Goal: Information Seeking & Learning: Learn about a topic

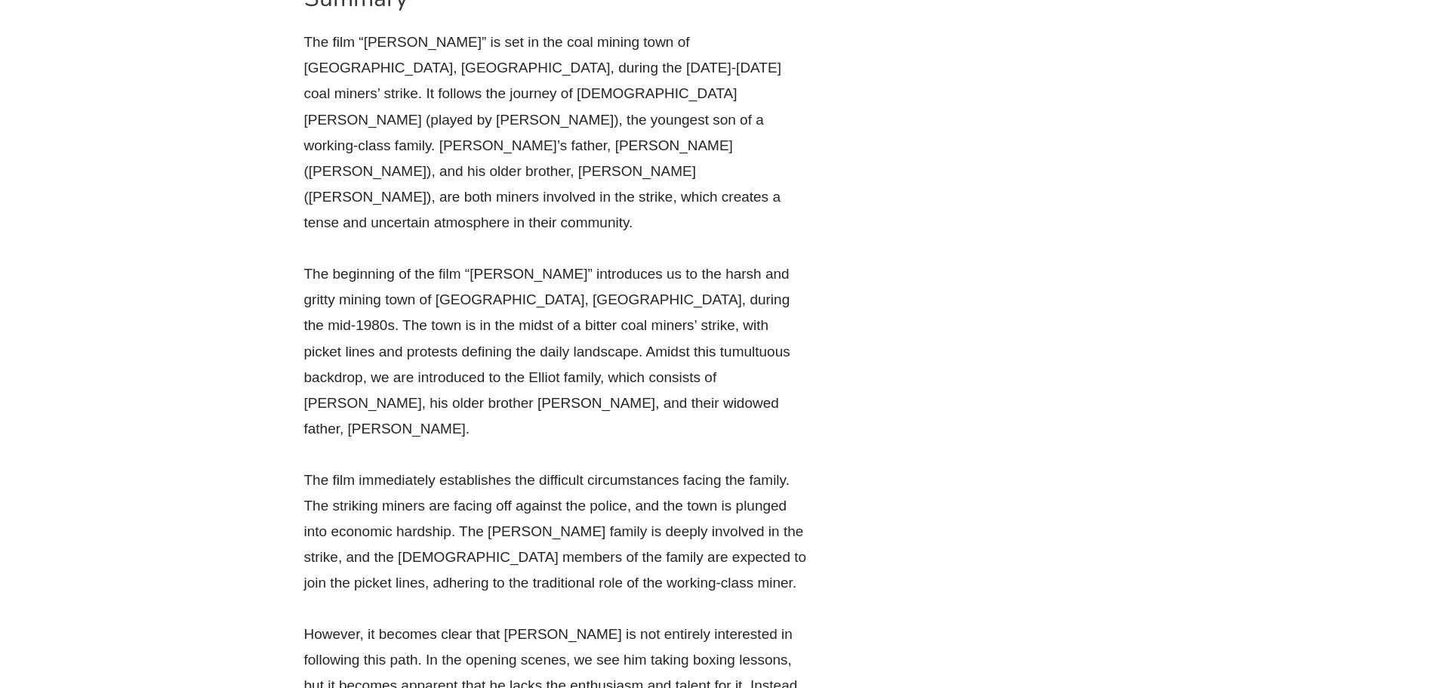
scroll to position [2340, 0]
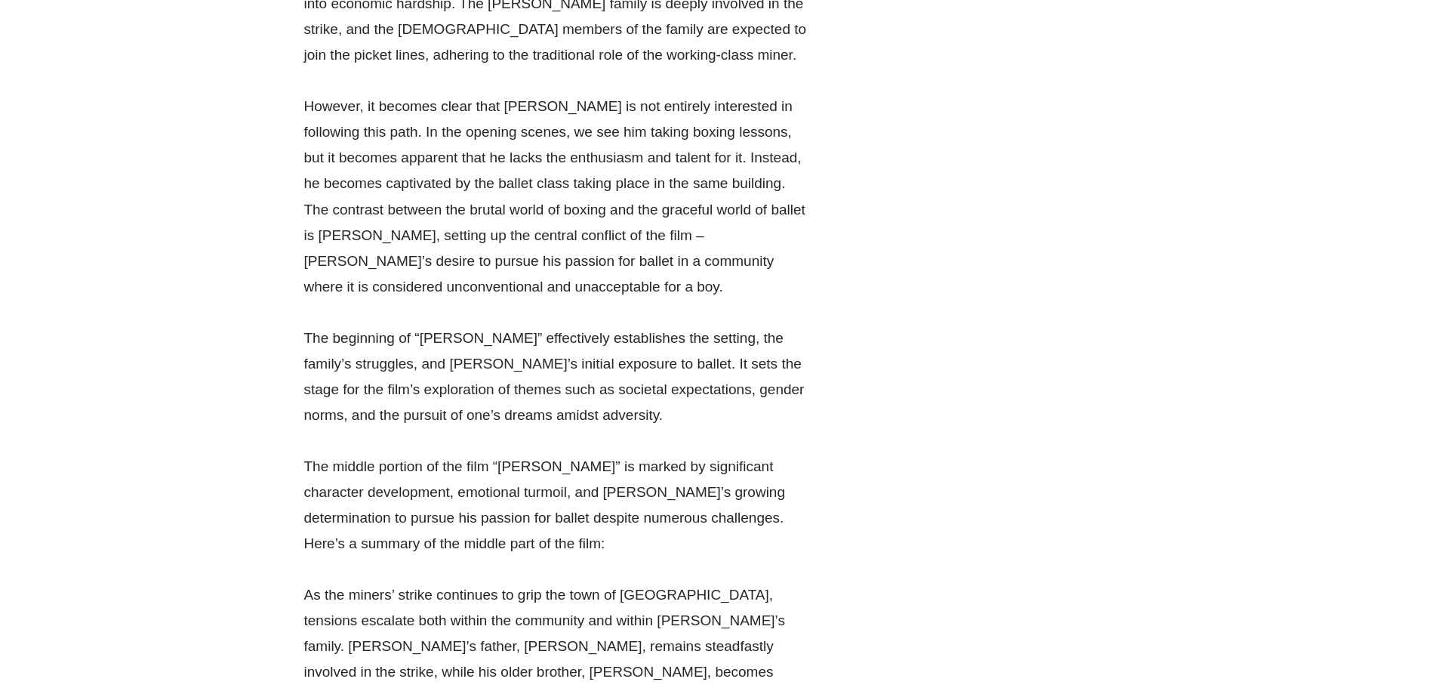
scroll to position [2793, 0]
click at [602, 453] on p "The middle portion of the film “[PERSON_NAME]” is marked by significant charact…" at bounding box center [557, 504] width 506 height 103
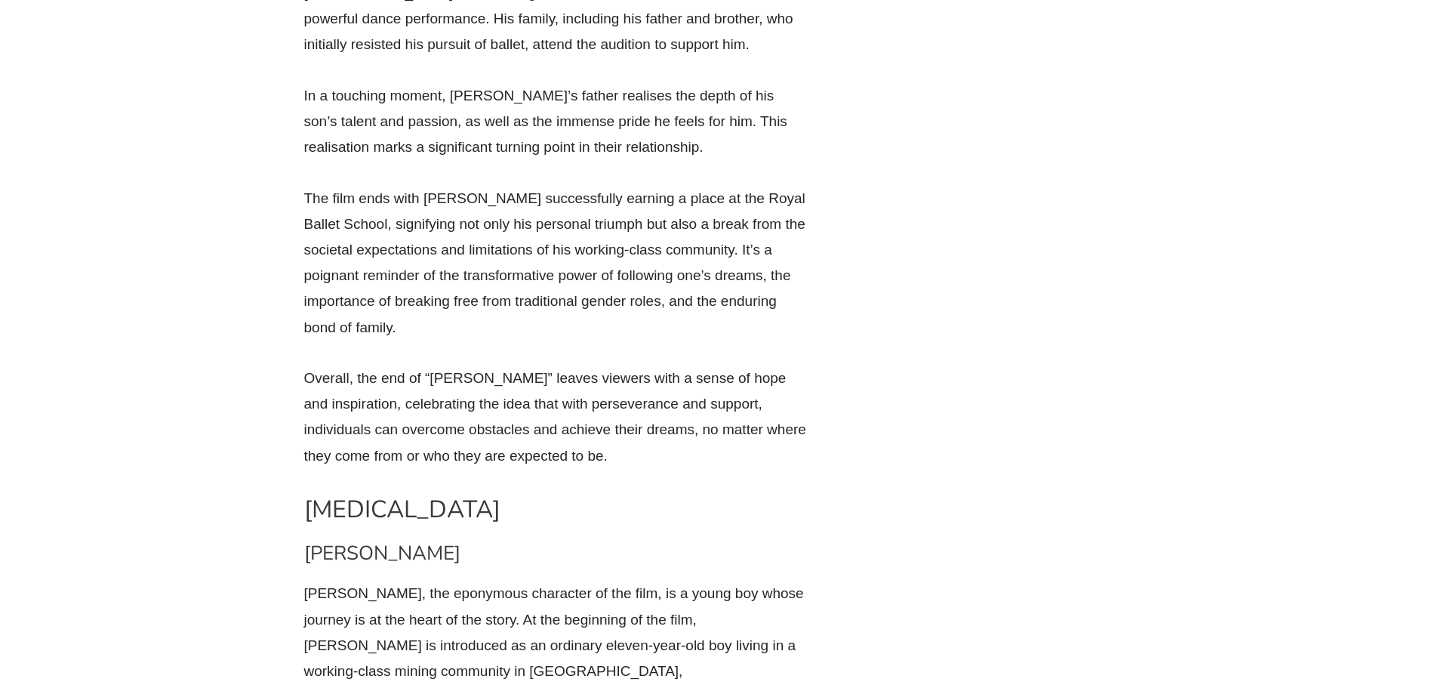
scroll to position [4526, 0]
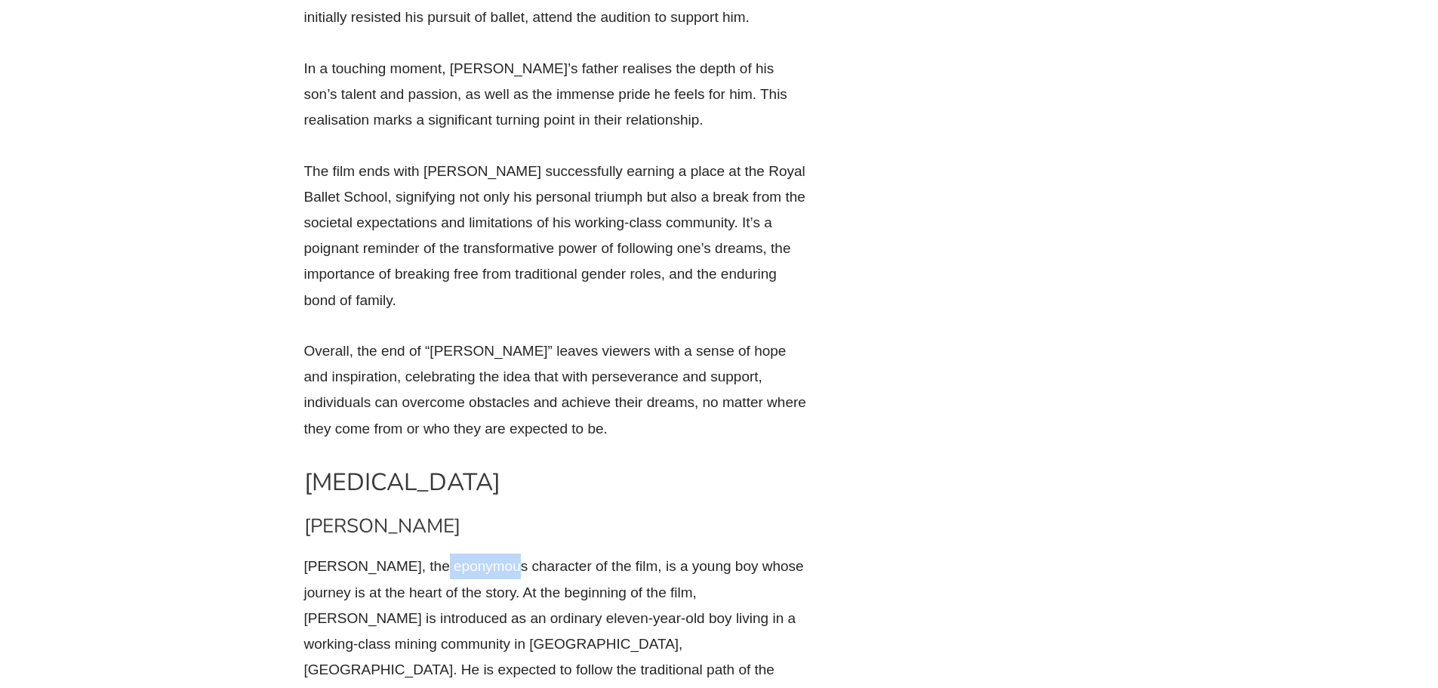
drag, startPoint x: 469, startPoint y: 297, endPoint x: 399, endPoint y: 300, distance: 69.5
click at [399, 553] on p "[PERSON_NAME], the eponymous character of the film, is a young boy whose journe…" at bounding box center [557, 656] width 506 height 207
copy p "eponymous"
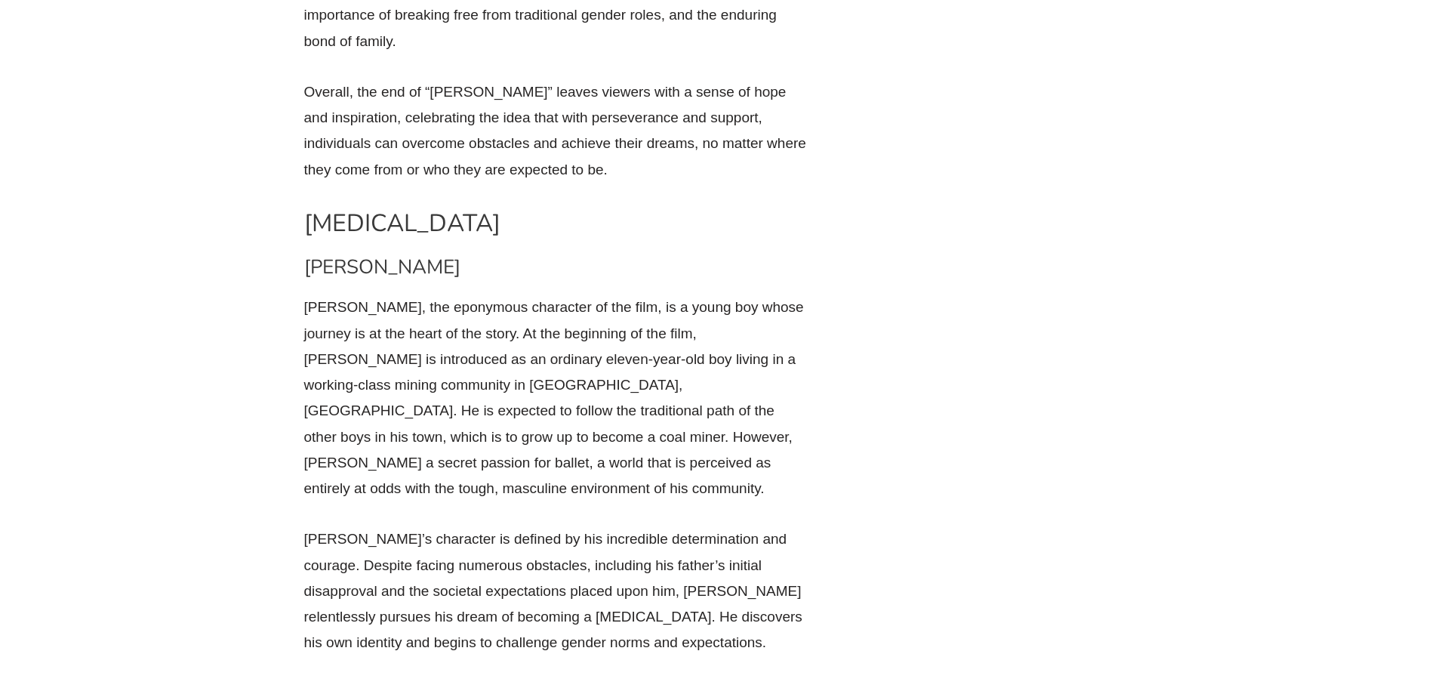
scroll to position [4828, 0]
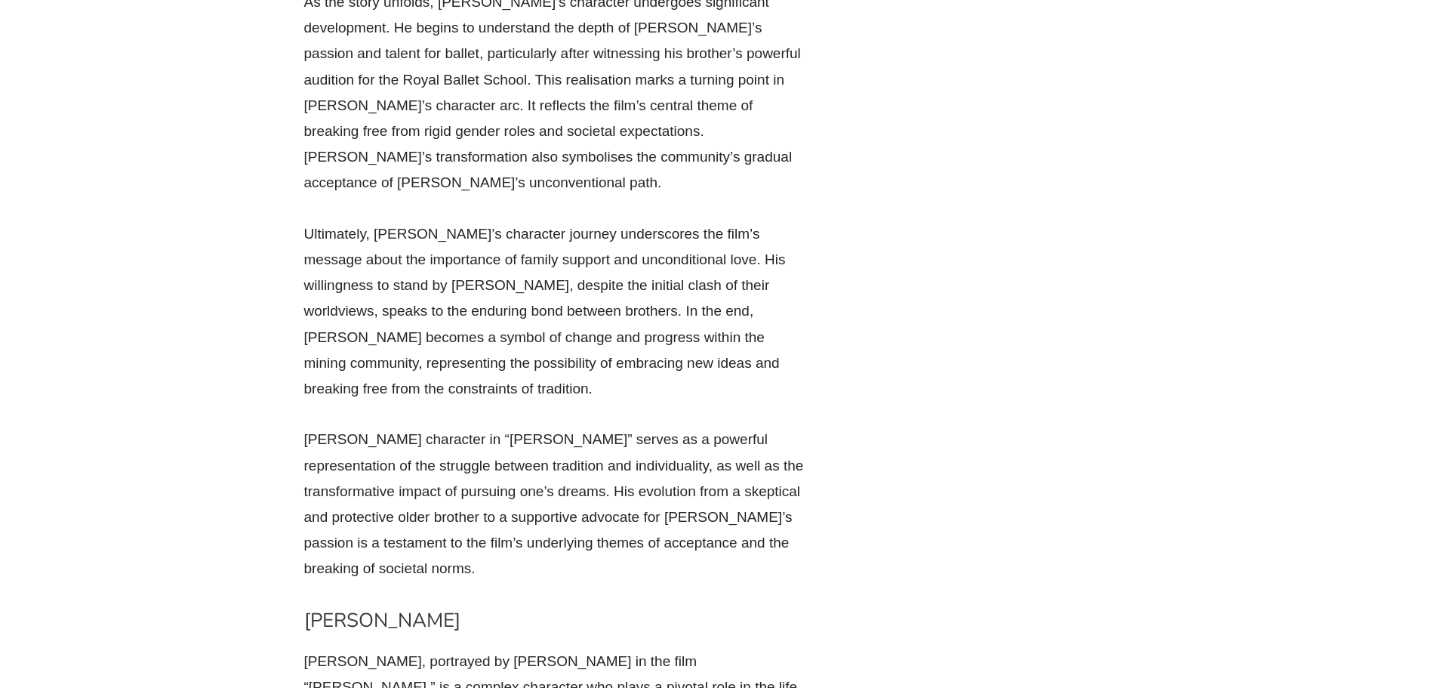
scroll to position [7847, 0]
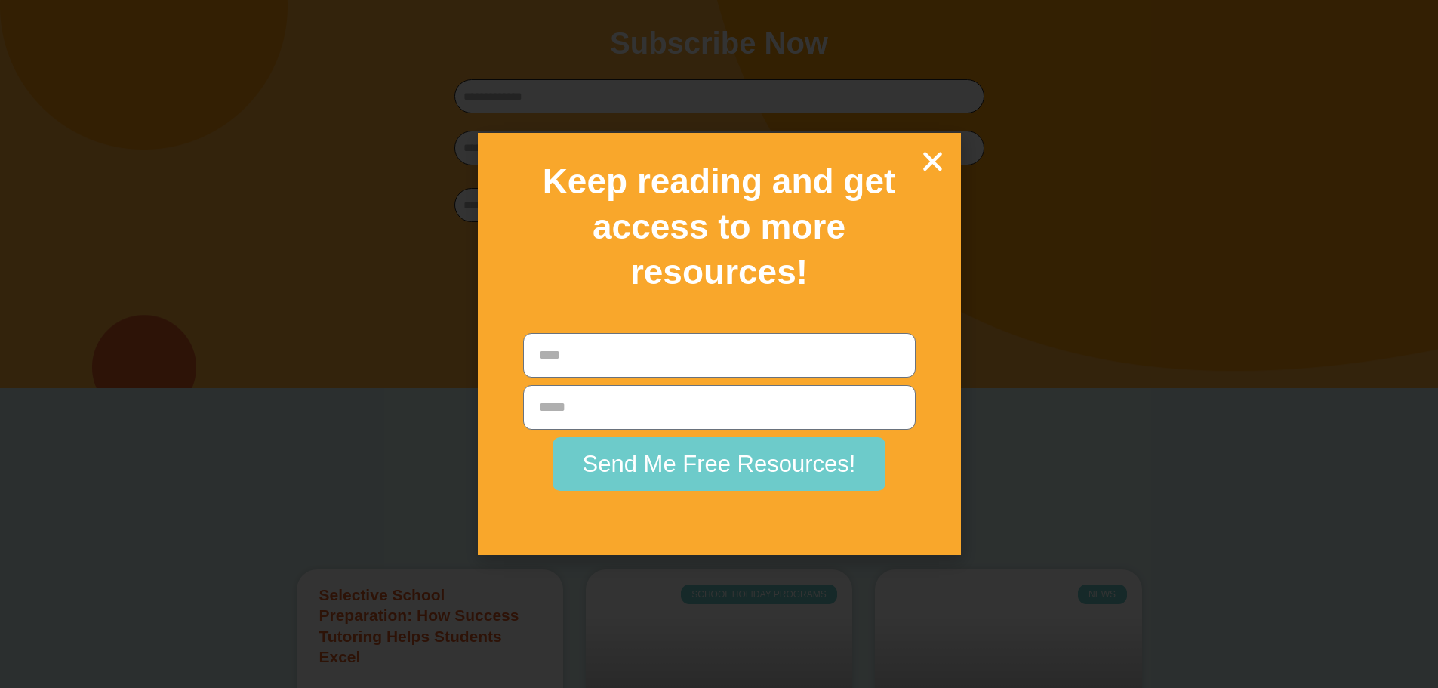
click at [925, 149] on icon "Close" at bounding box center [932, 161] width 26 height 26
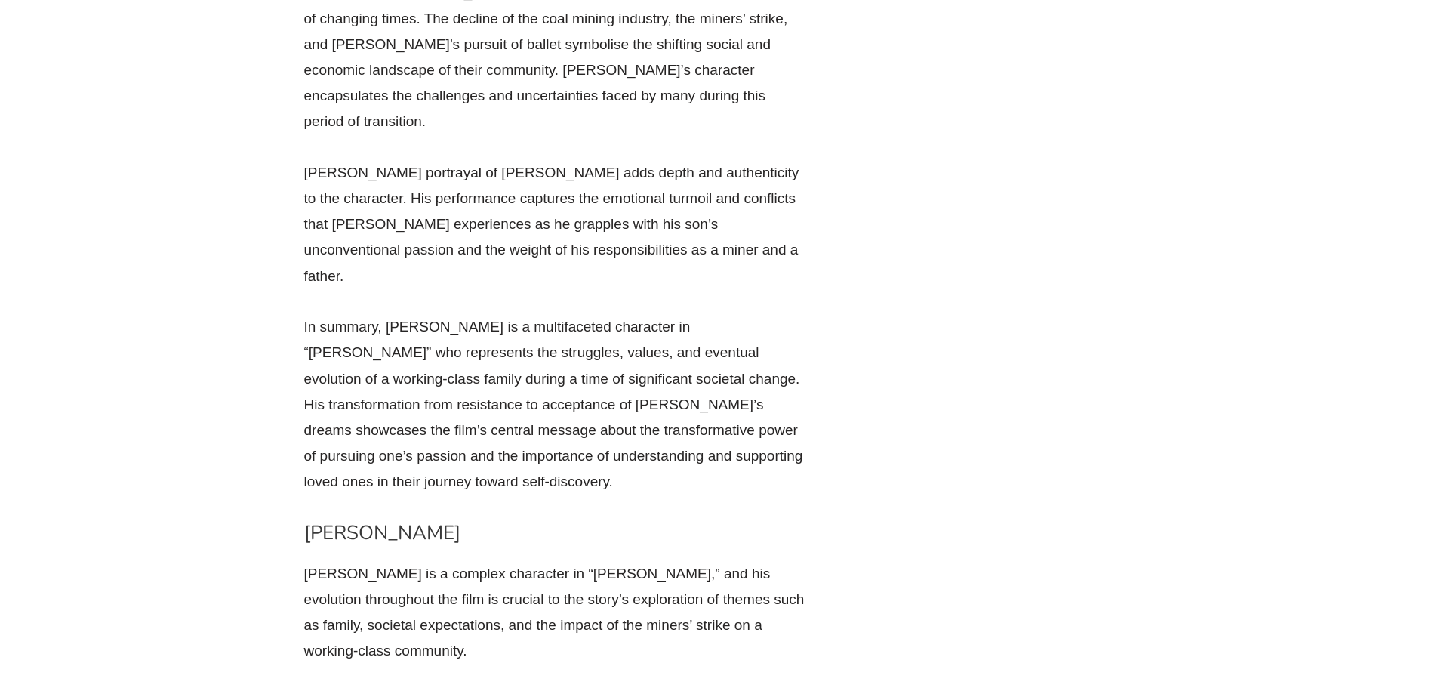
scroll to position [6839, 0]
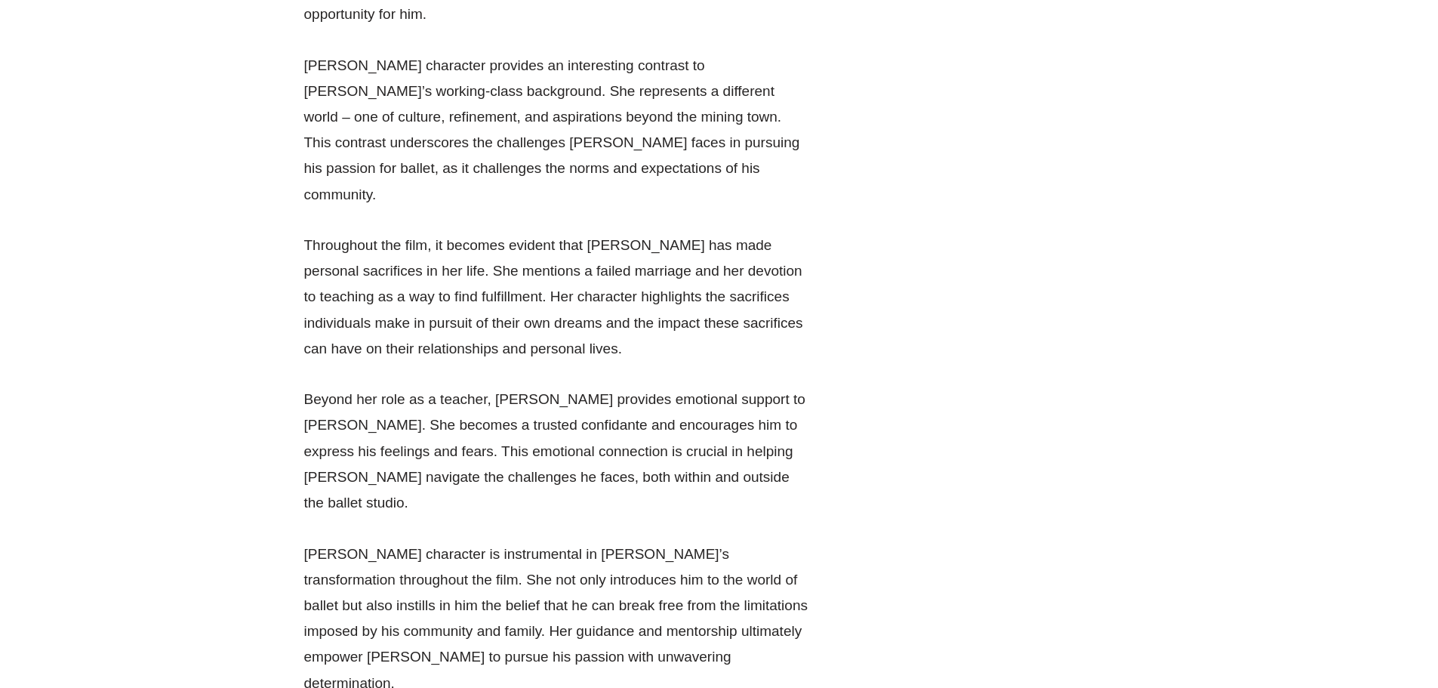
scroll to position [8952, 0]
